Goal: Task Accomplishment & Management: Use online tool/utility

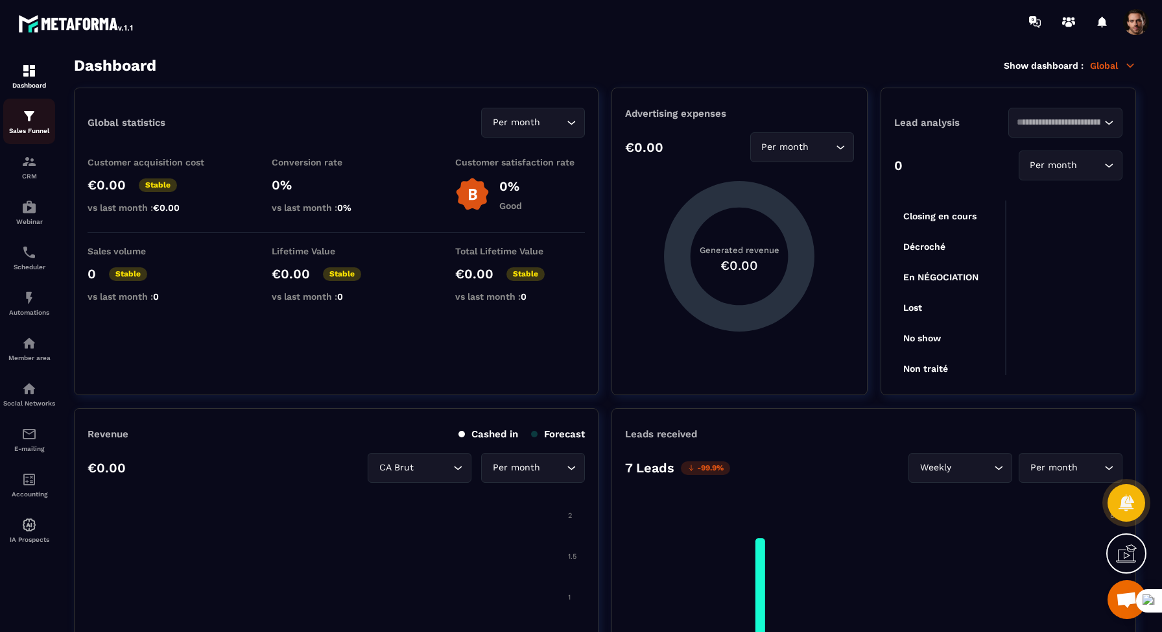
click at [29, 129] on p "Sales Funnel" at bounding box center [29, 130] width 52 height 7
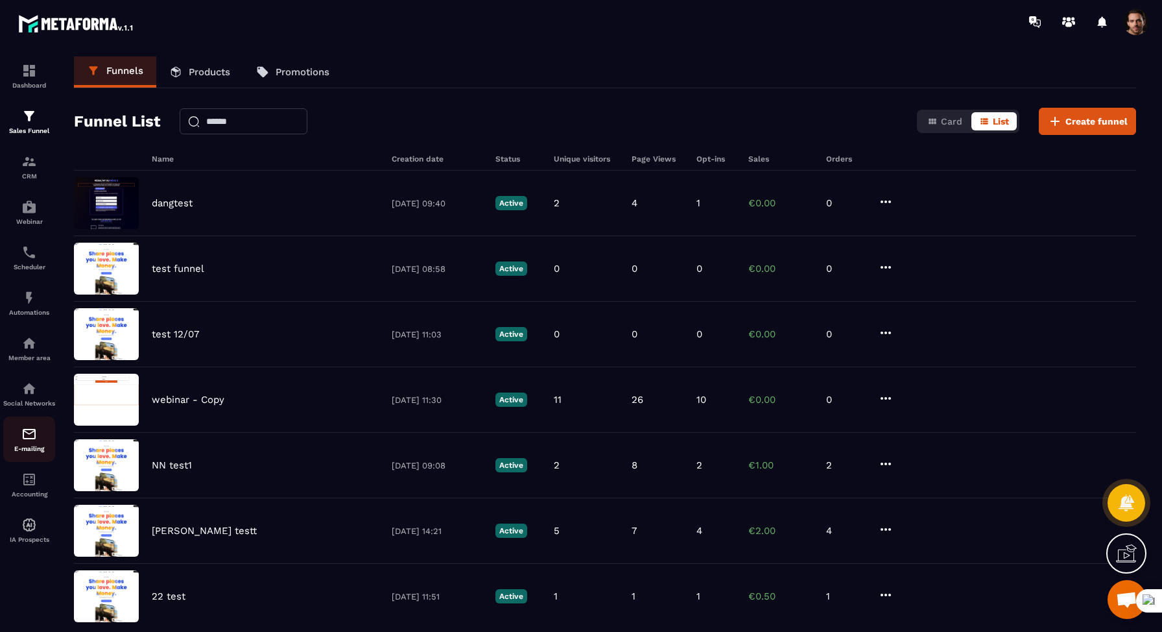
click at [39, 452] on p "E-mailing" at bounding box center [29, 448] width 52 height 7
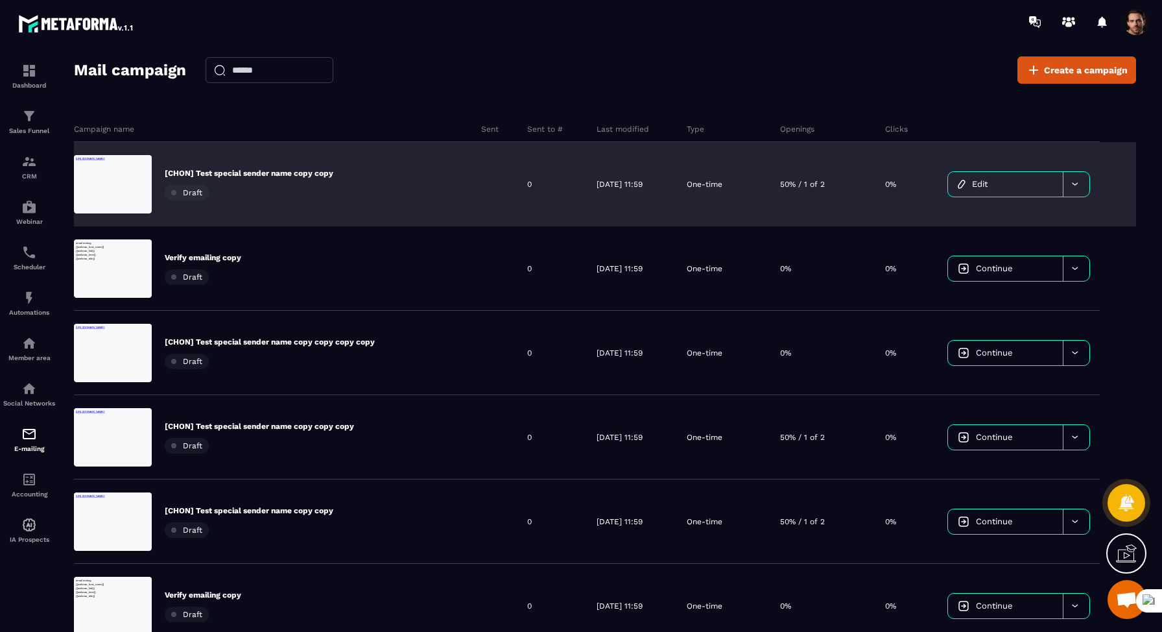
click at [1009, 176] on link "Edit" at bounding box center [1005, 184] width 115 height 25
